Goal: Find specific page/section: Find specific page/section

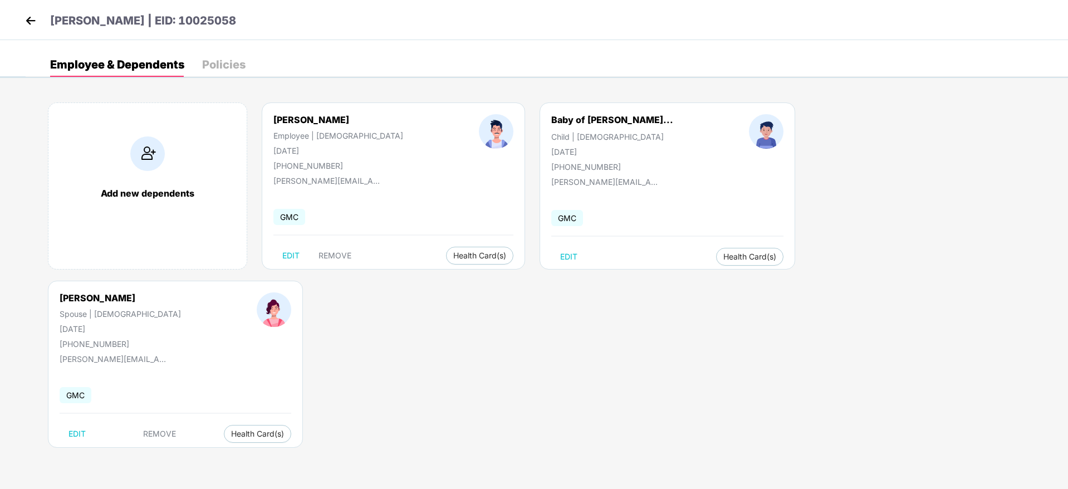
click at [29, 14] on img at bounding box center [30, 20] width 17 height 17
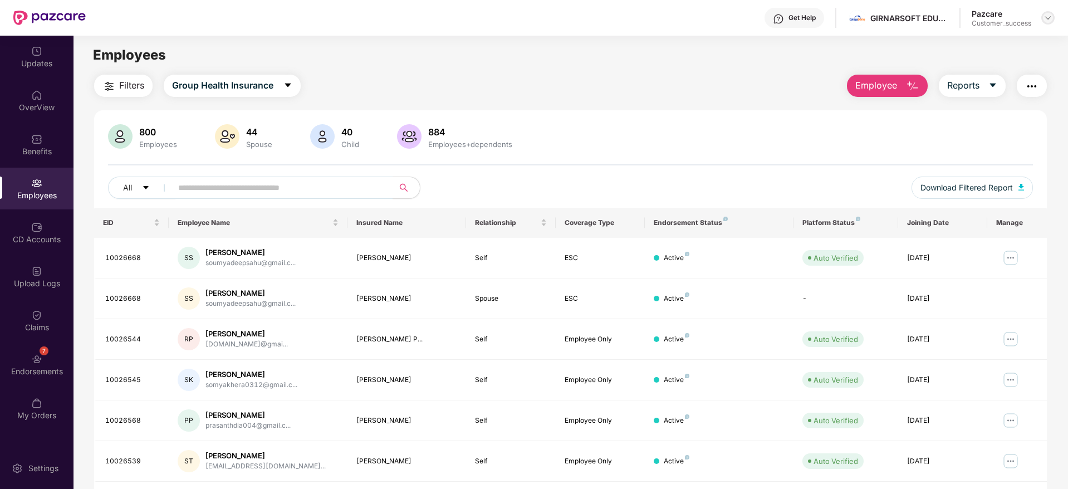
click at [1048, 18] on img at bounding box center [1047, 17] width 9 height 9
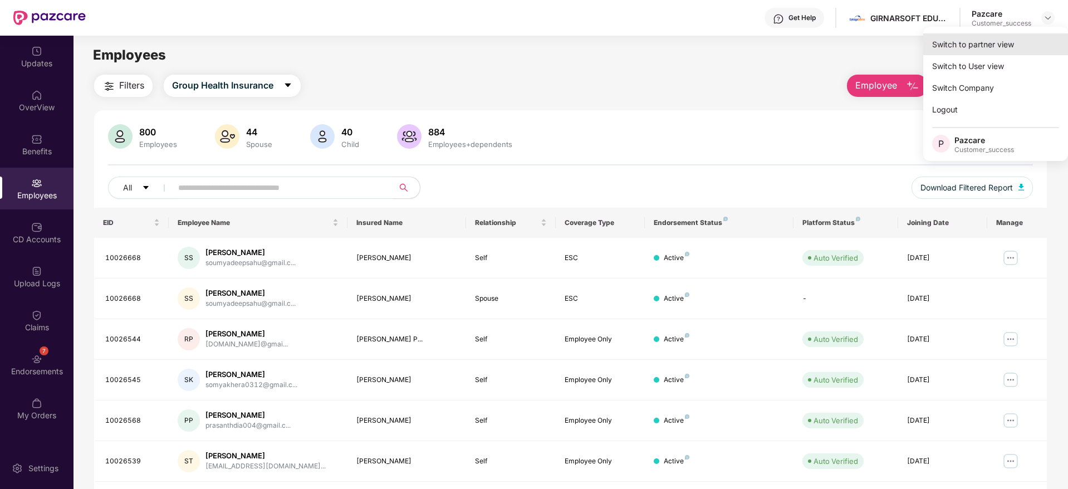
click at [986, 50] on div "Switch to partner view" at bounding box center [995, 44] width 145 height 22
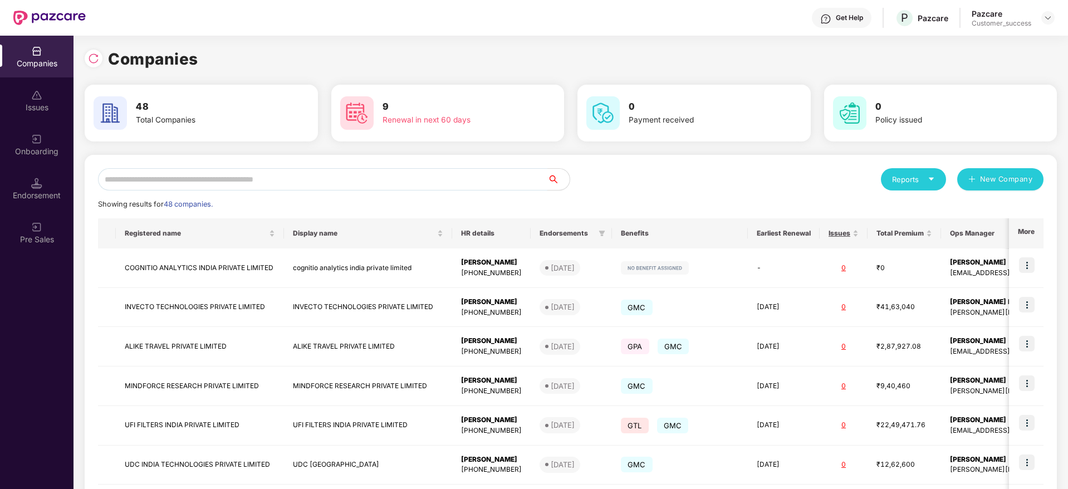
click at [322, 181] on input "text" at bounding box center [322, 179] width 449 height 22
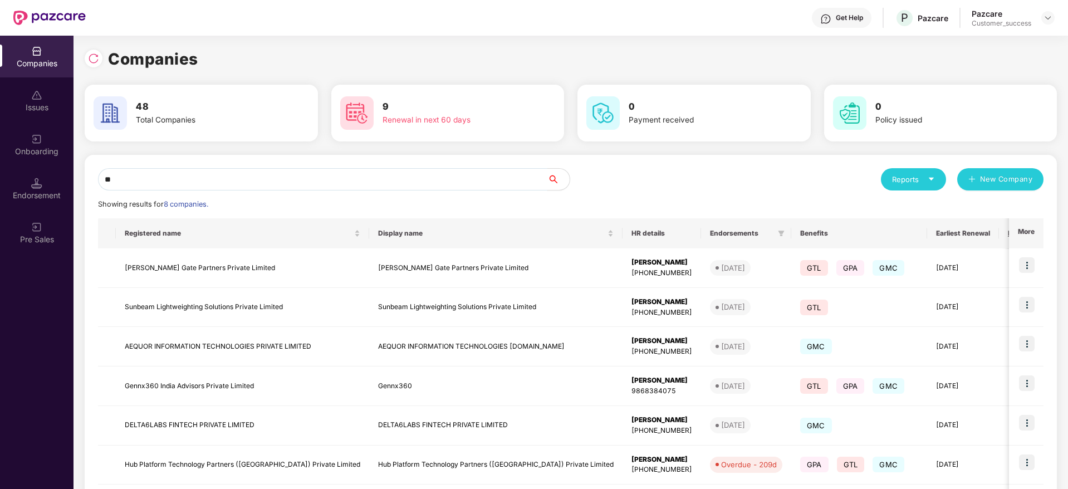
type input "*"
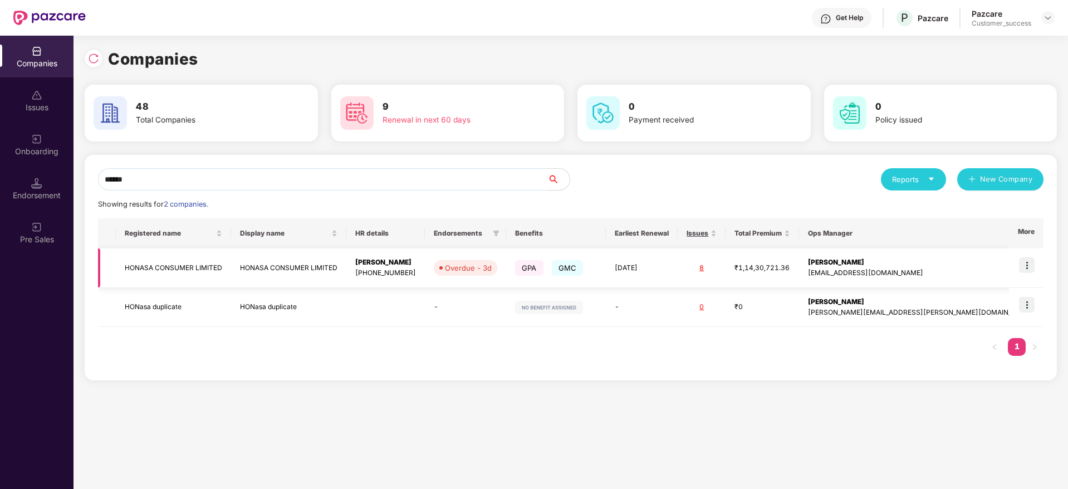
type input "******"
click at [1028, 263] on img at bounding box center [1027, 265] width 16 height 16
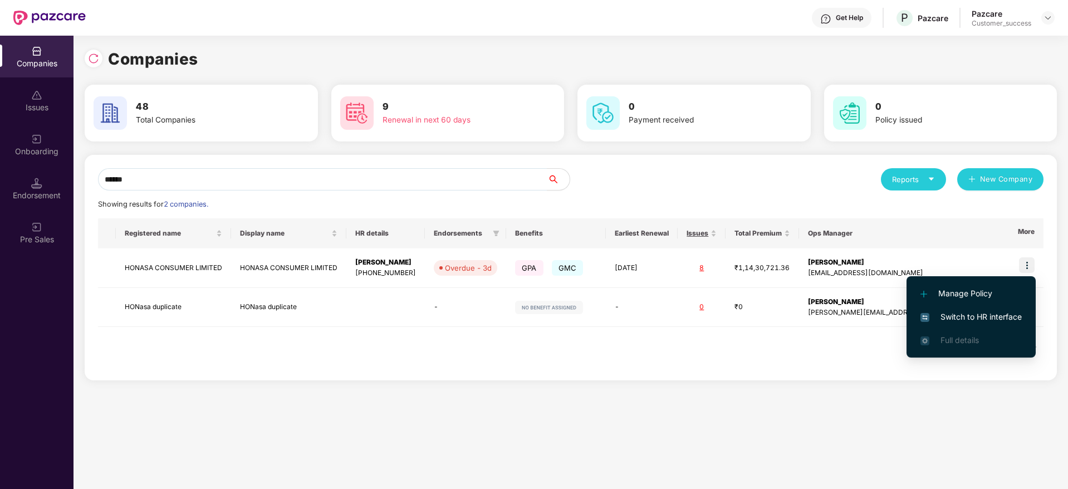
click at [983, 313] on span "Switch to HR interface" at bounding box center [970, 317] width 101 height 12
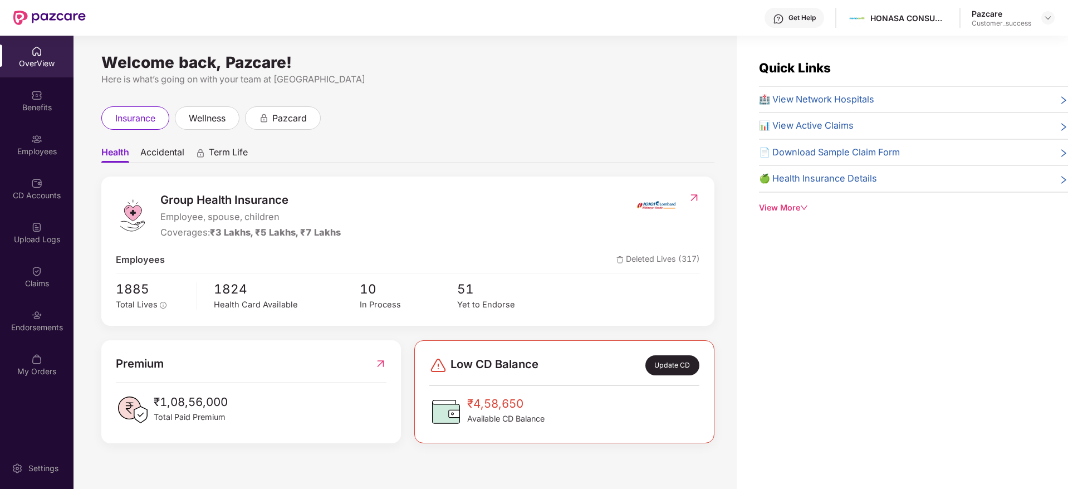
click at [45, 141] on div "Employees" at bounding box center [36, 145] width 73 height 42
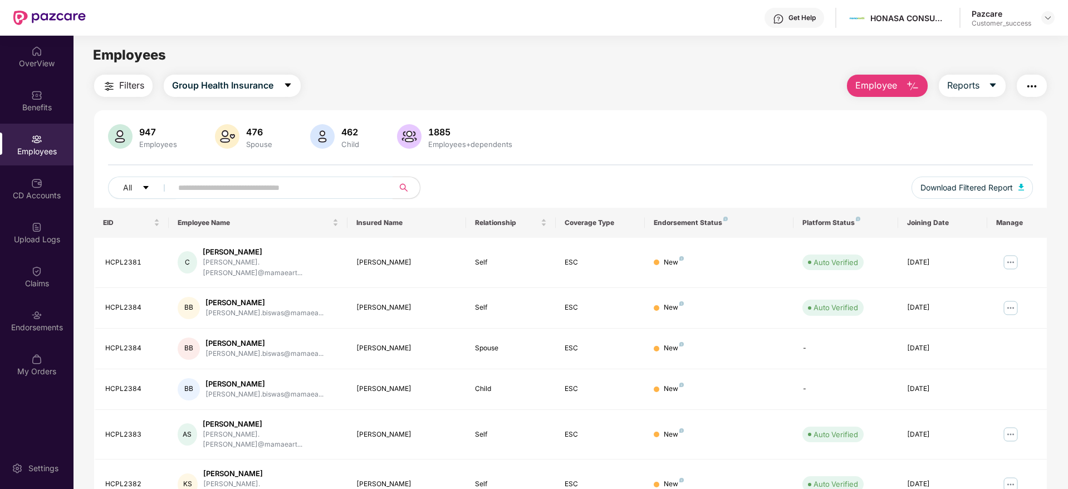
click at [32, 155] on div "Employees" at bounding box center [36, 151] width 73 height 11
click at [244, 184] on input "text" at bounding box center [278, 187] width 200 height 17
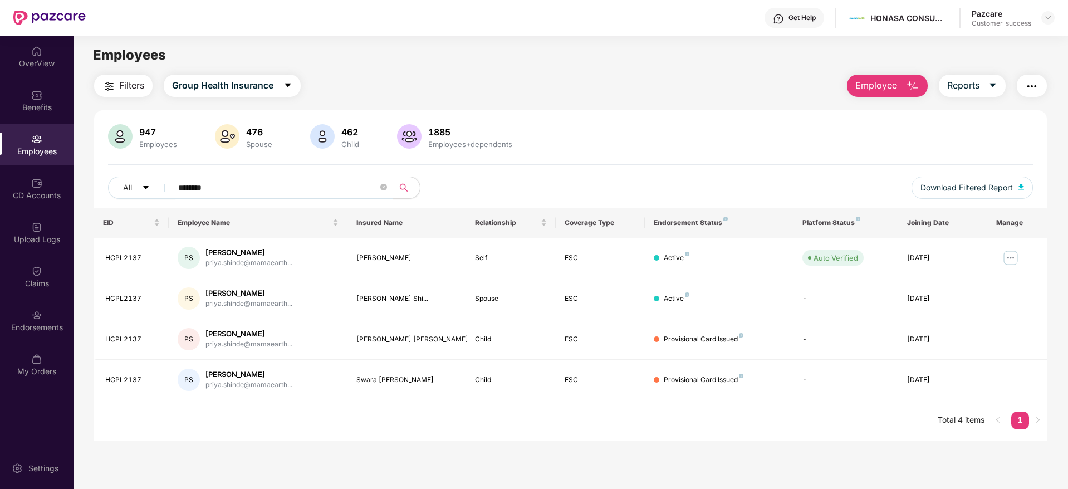
type input "********"
